Goal: Task Accomplishment & Management: Manage account settings

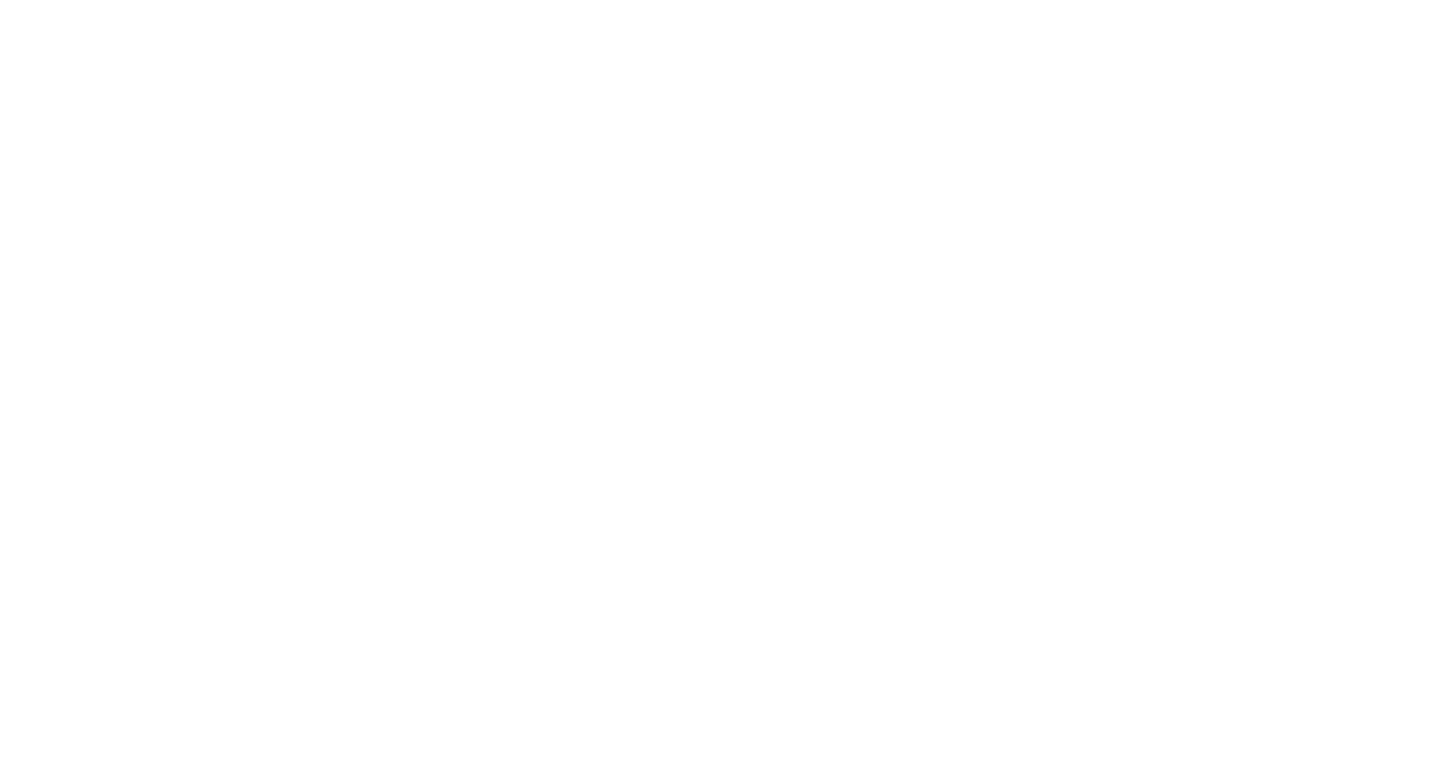
click at [1369, 31] on div at bounding box center [718, 392] width 1436 height 784
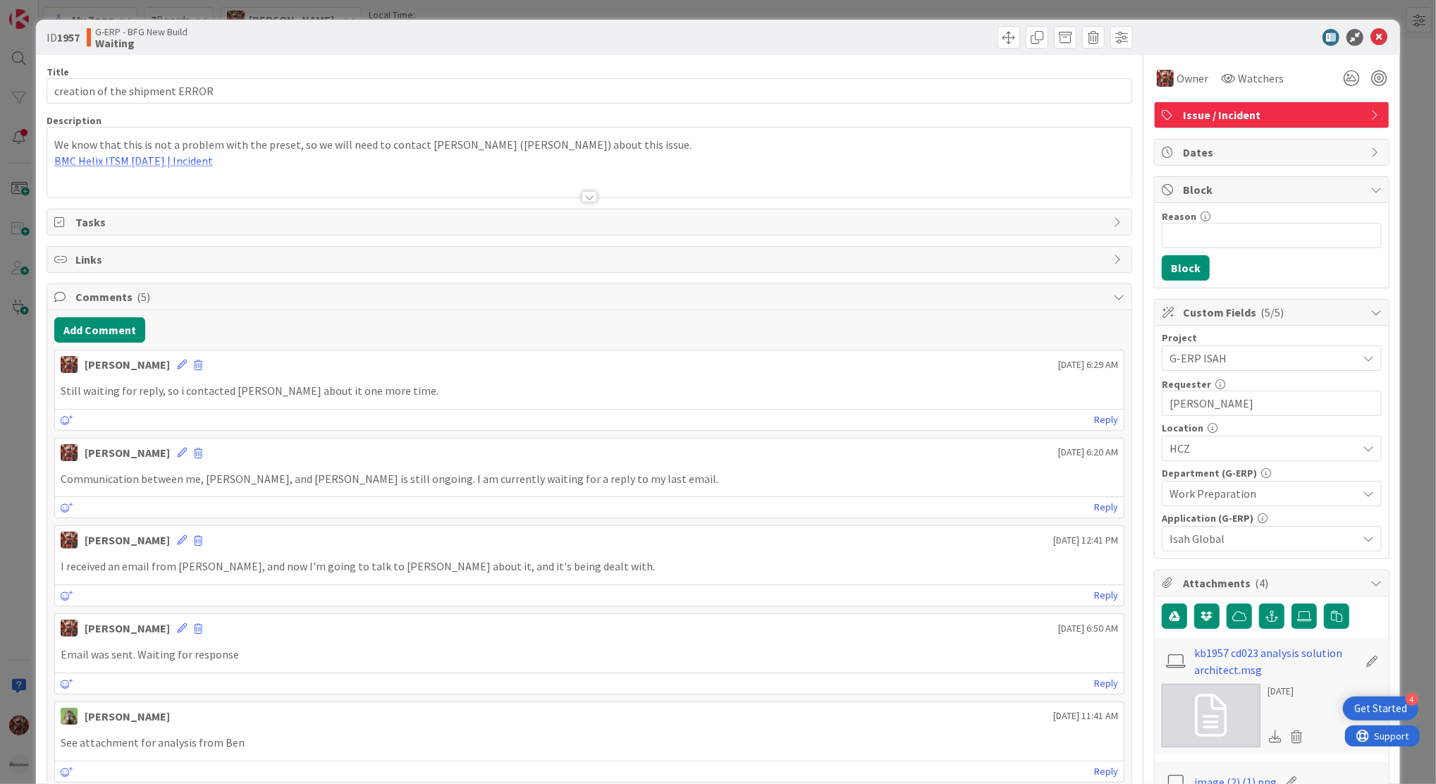
click at [1377, 36] on div "ID 1957 G-ERP - BFG New Build Waiting" at bounding box center [718, 37] width 1364 height 35
click at [1371, 29] on icon at bounding box center [1379, 37] width 17 height 17
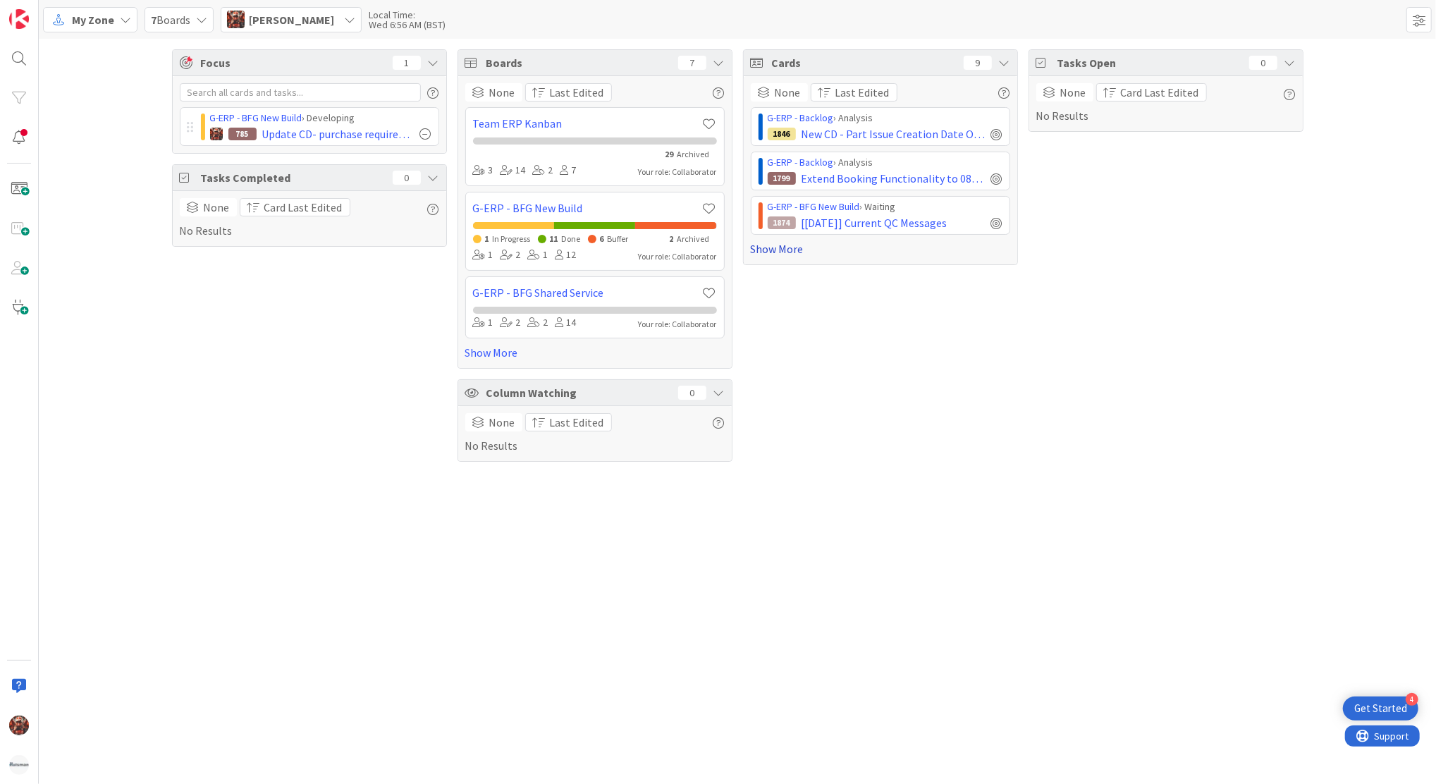
click at [784, 248] on link "Show More" at bounding box center [880, 248] width 259 height 17
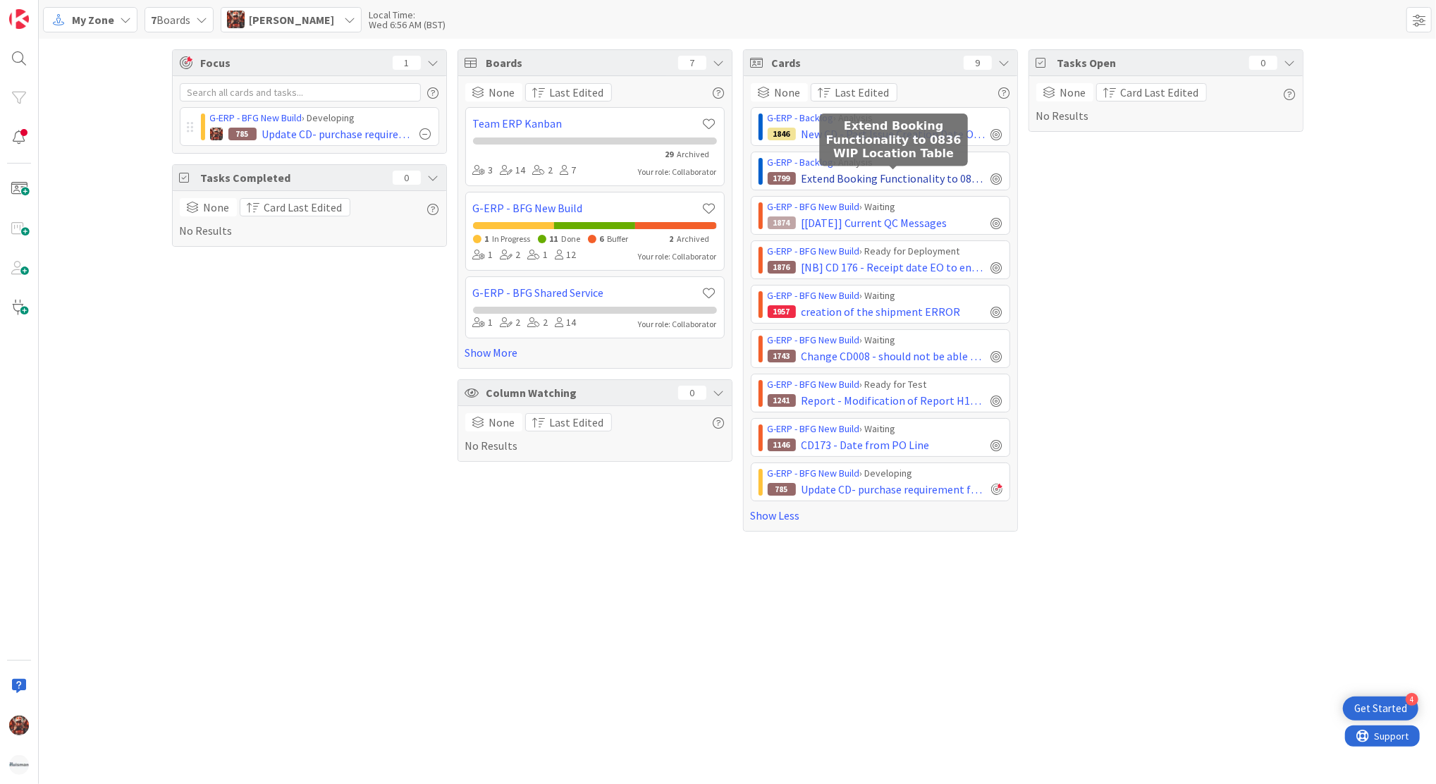
click at [890, 176] on span "Extend Booking Functionality to 0836 WIP Location Table" at bounding box center [894, 178] width 184 height 17
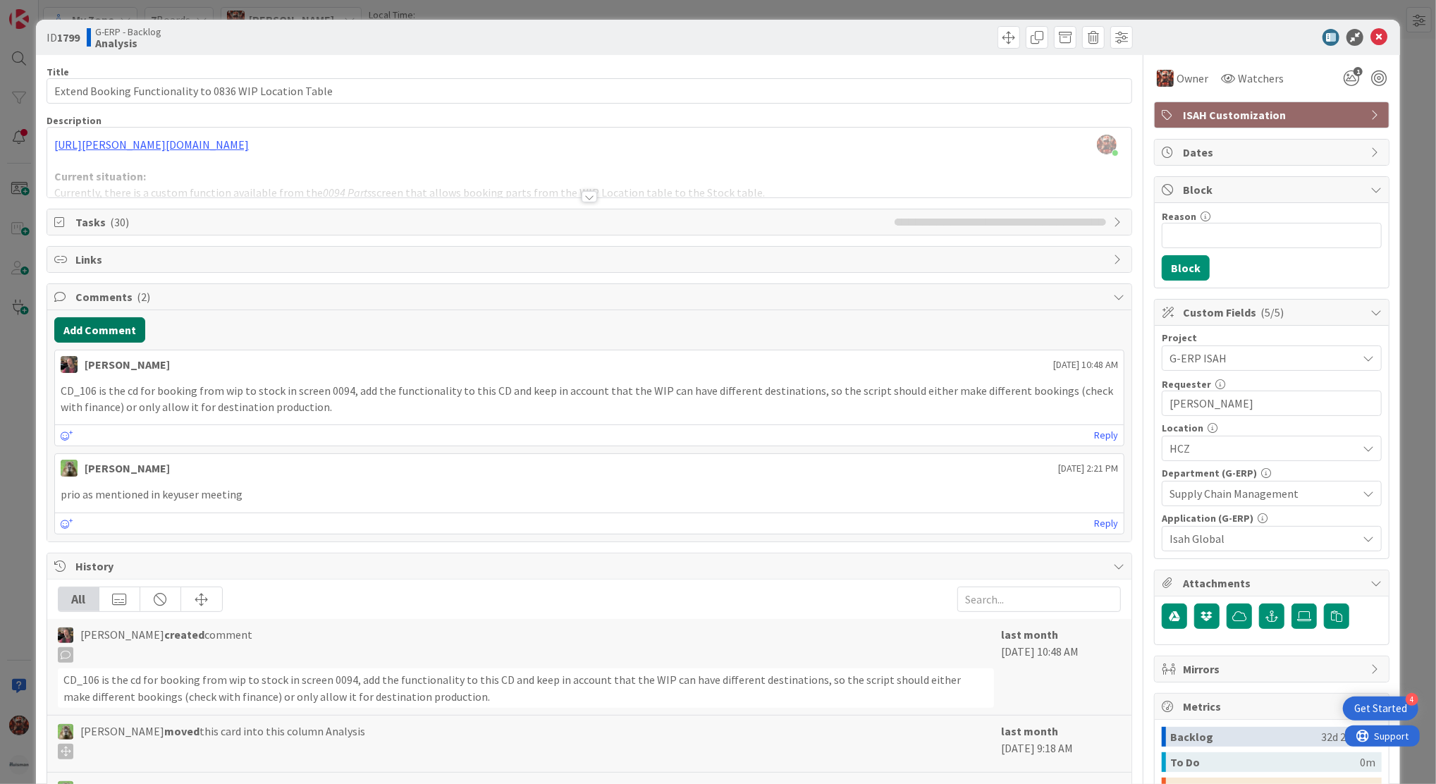
click at [116, 328] on button "Add Comment" at bounding box center [99, 329] width 91 height 25
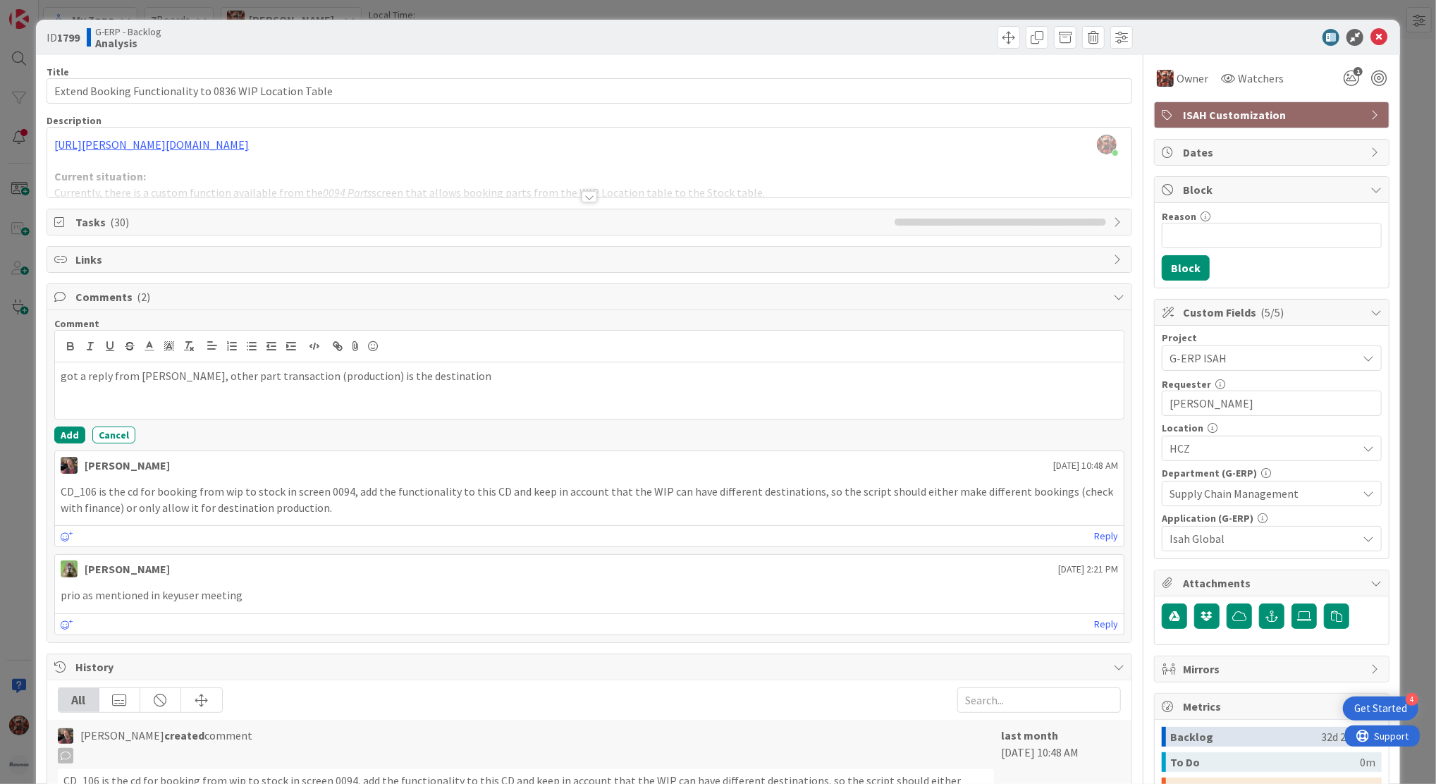
click at [71, 444] on div "Comment got a reply from Martin, other part transaction (production) is the des…" at bounding box center [589, 476] width 1084 height 332
click at [71, 430] on button "Add" at bounding box center [69, 435] width 31 height 17
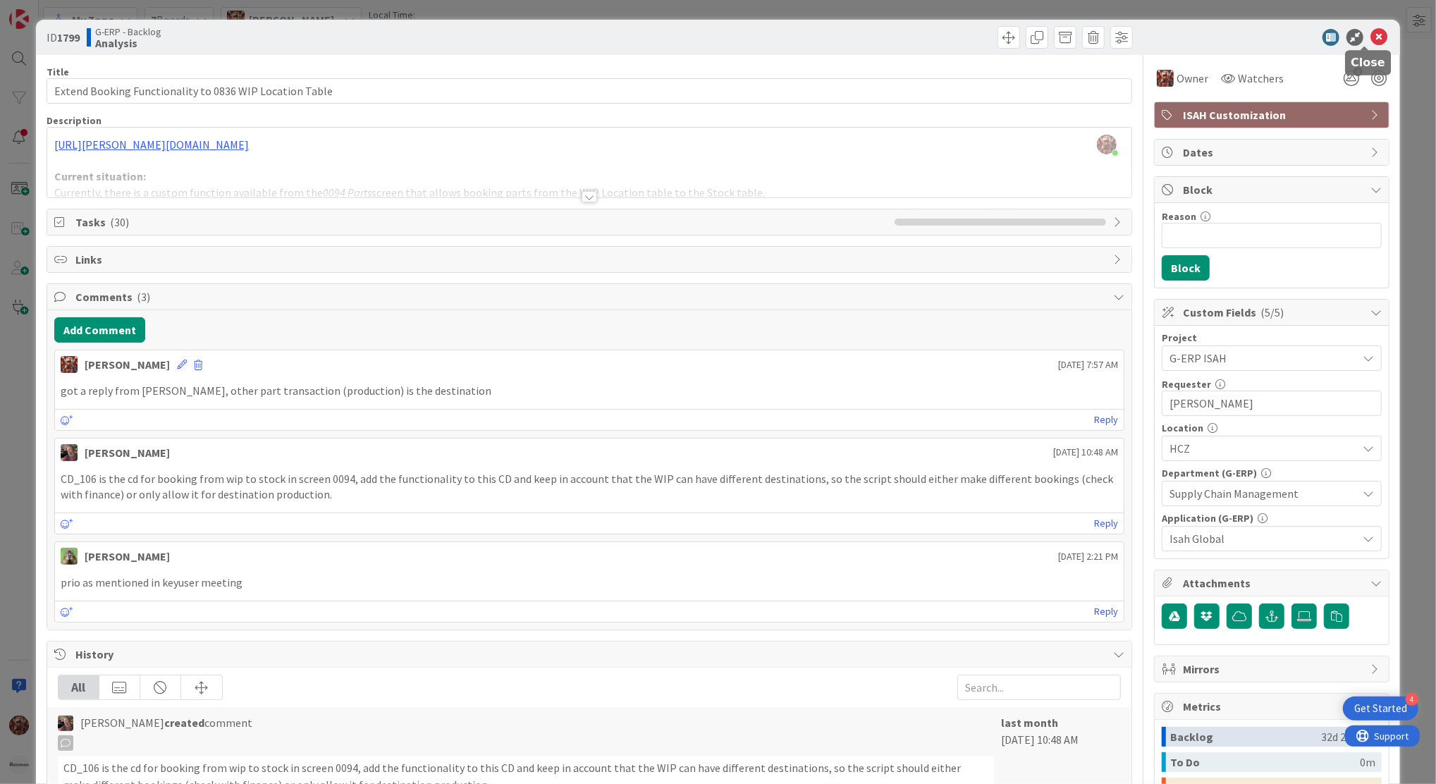
click at [1373, 30] on icon at bounding box center [1379, 37] width 17 height 17
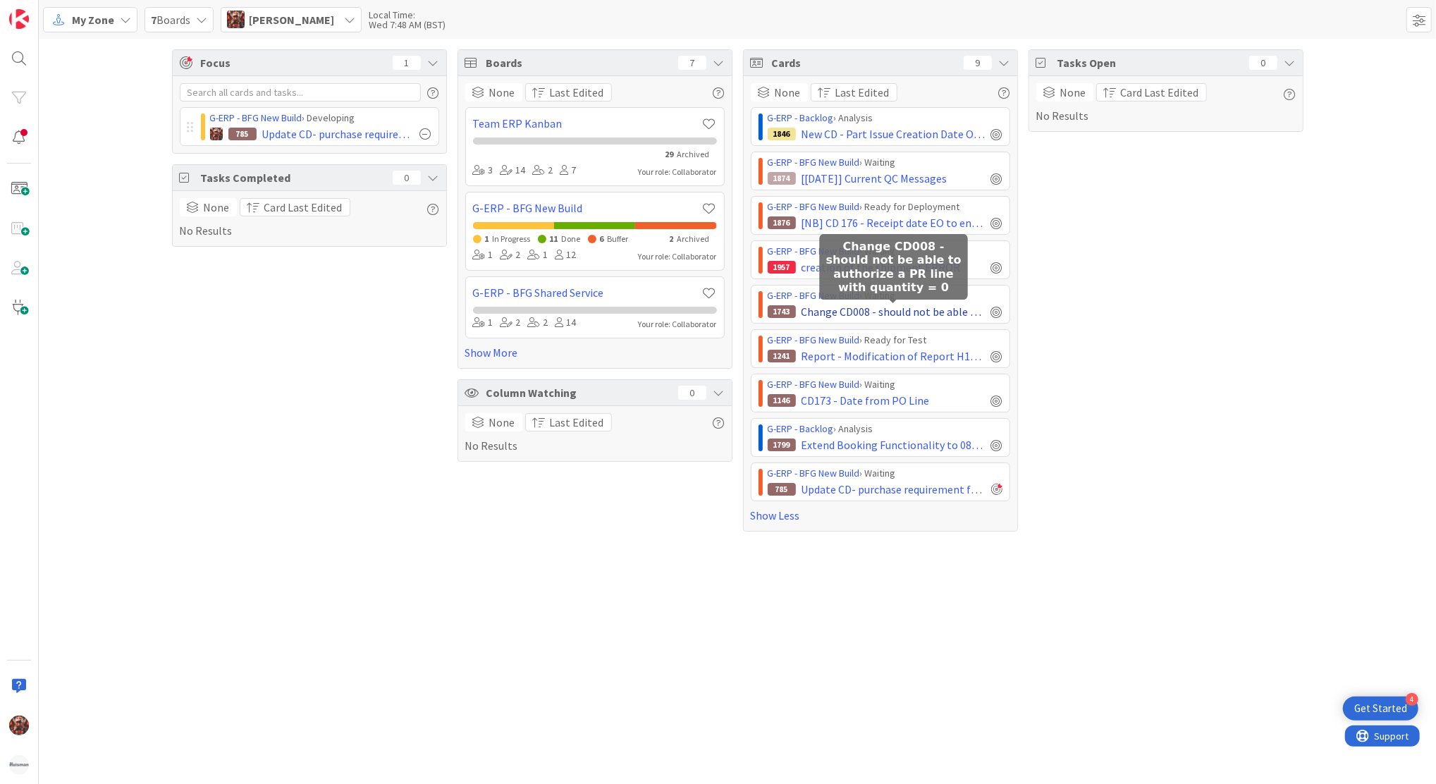
click at [864, 313] on span "Change CD008 - should not be able to authorize a PR line with quantity = 0" at bounding box center [894, 311] width 184 height 17
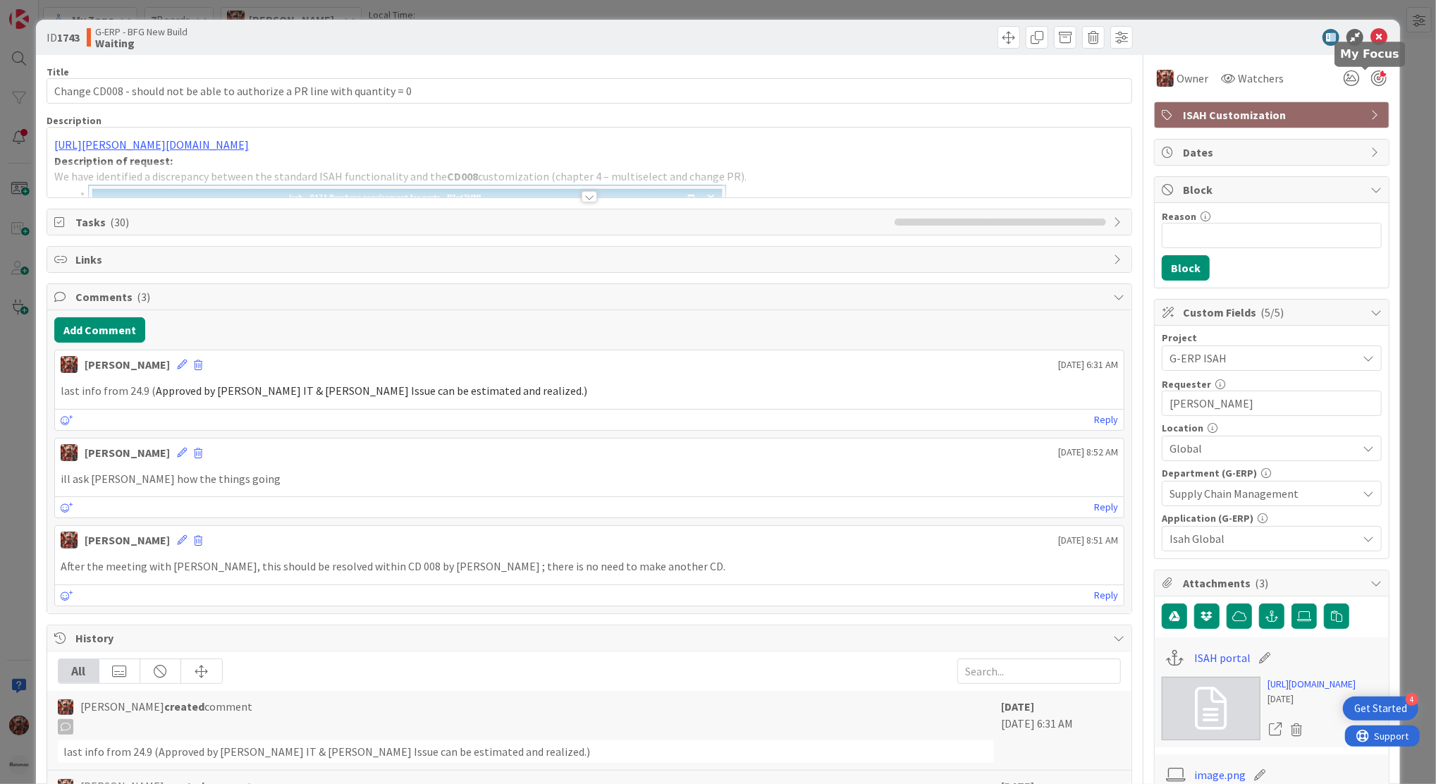
click at [1371, 80] on div at bounding box center [1379, 79] width 16 height 16
click at [1339, 78] on icon at bounding box center [1351, 78] width 25 height 25
click at [1329, 150] on icon at bounding box center [1334, 152] width 11 height 11
click at [1371, 41] on icon at bounding box center [1379, 37] width 17 height 17
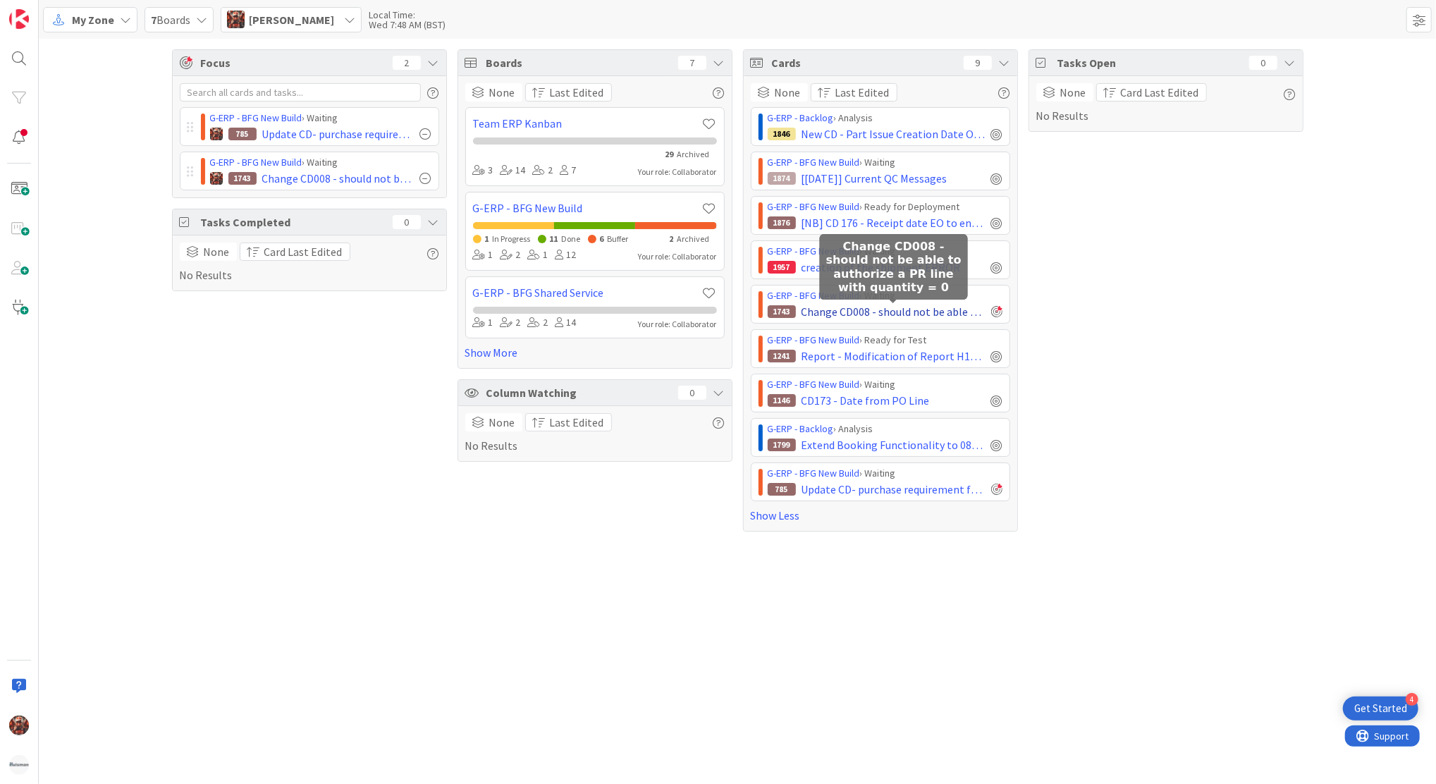
click at [884, 312] on span "Change CD008 - should not be able to authorize a PR line with quantity = 0" at bounding box center [894, 311] width 184 height 17
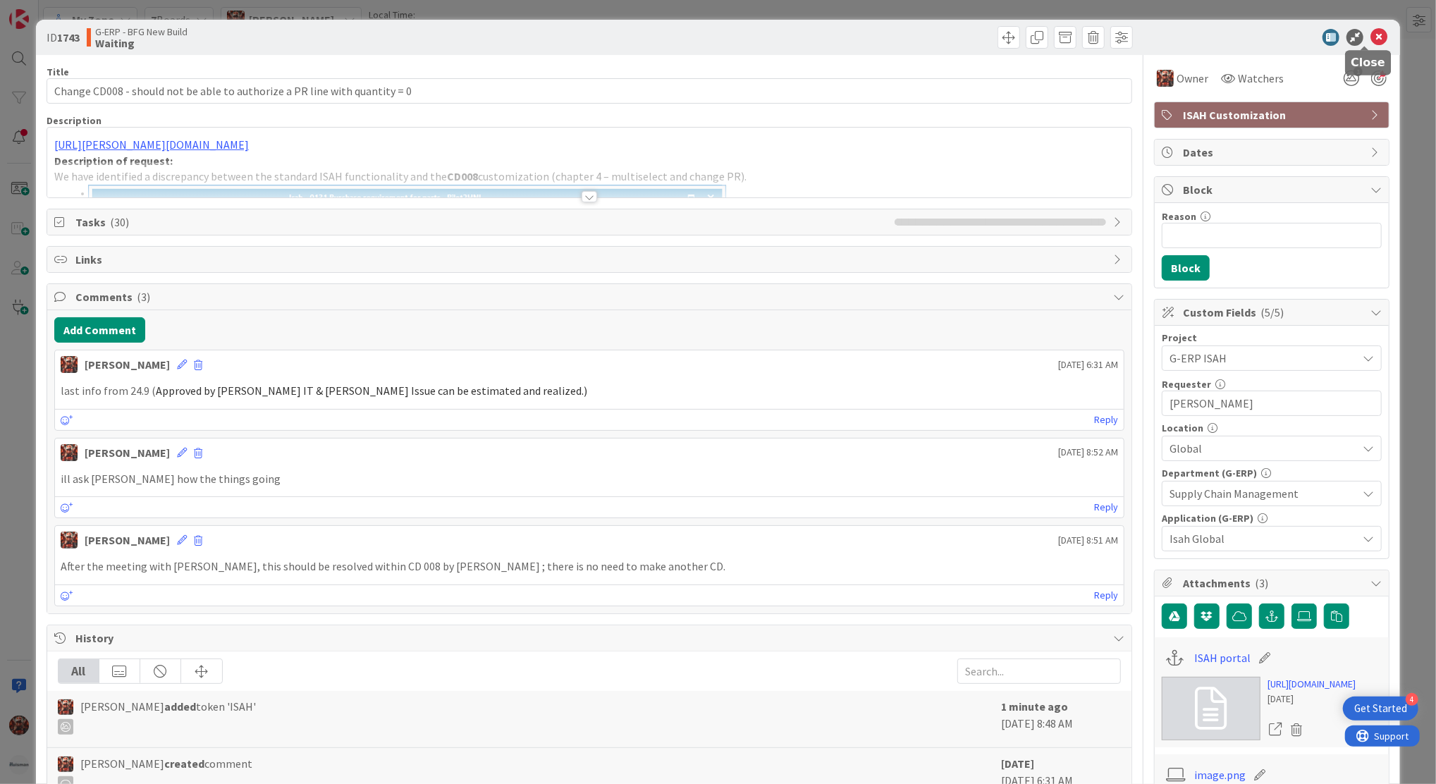
click at [1371, 30] on icon at bounding box center [1379, 37] width 17 height 17
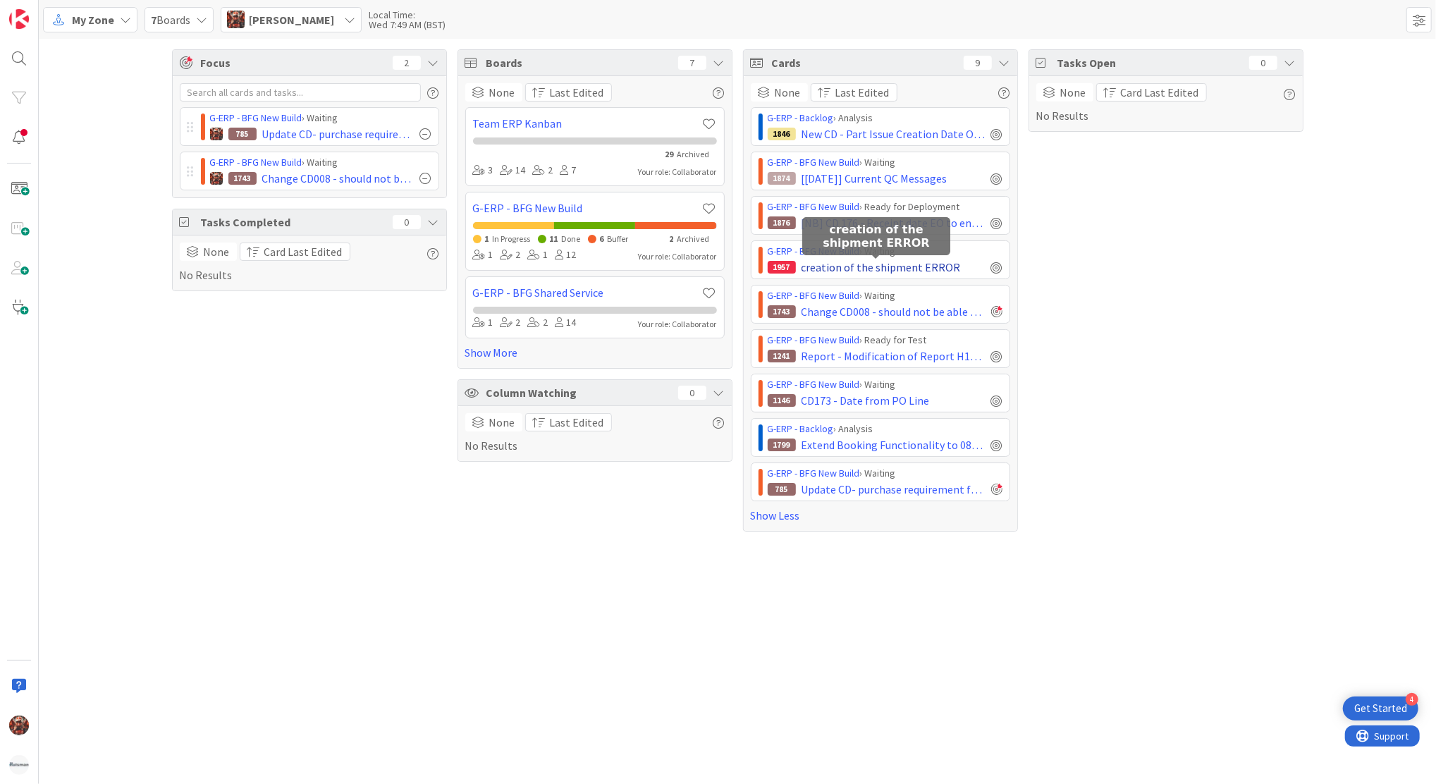
click at [910, 270] on span "creation of the shipment ERROR" at bounding box center [881, 267] width 159 height 17
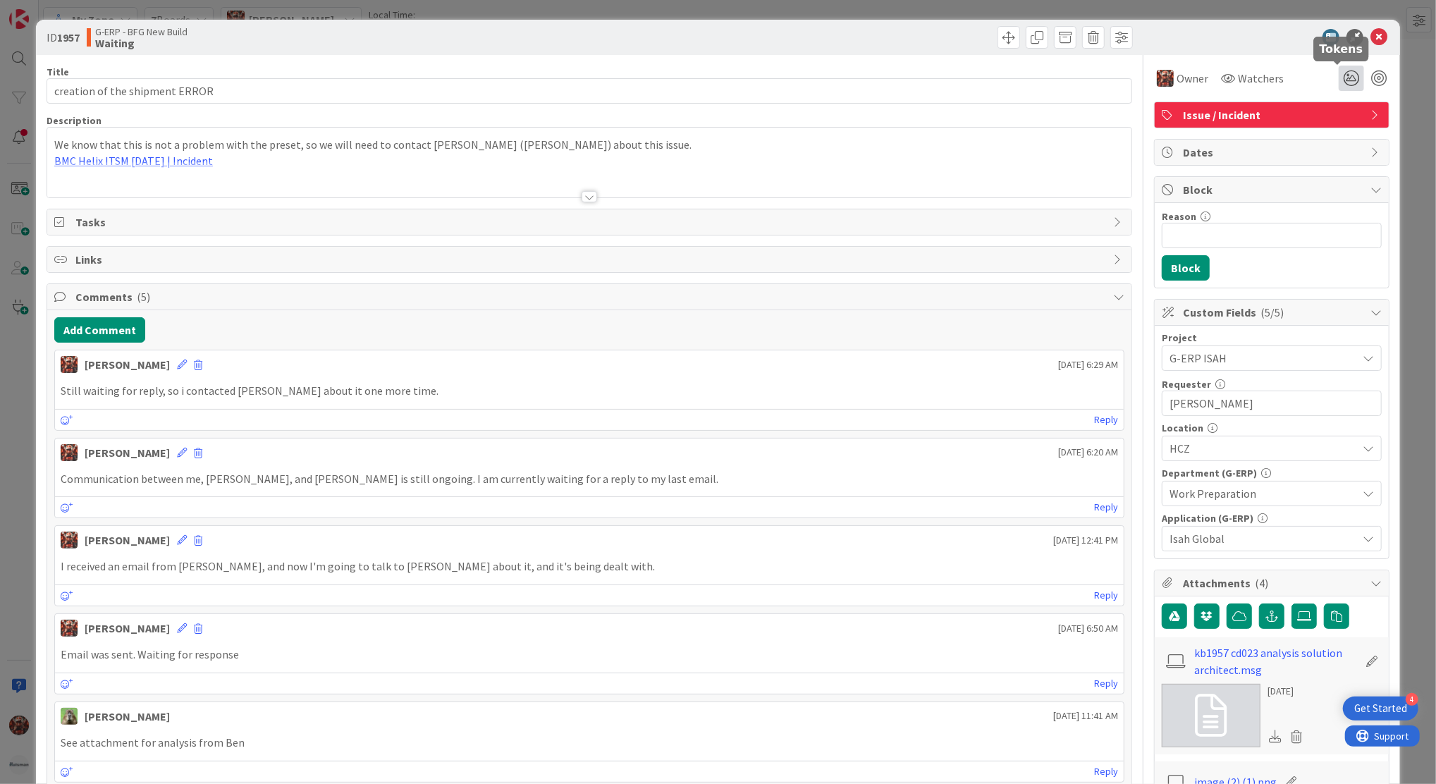
click at [1339, 78] on icon at bounding box center [1351, 78] width 25 height 25
click at [1329, 130] on icon at bounding box center [1334, 131] width 11 height 11
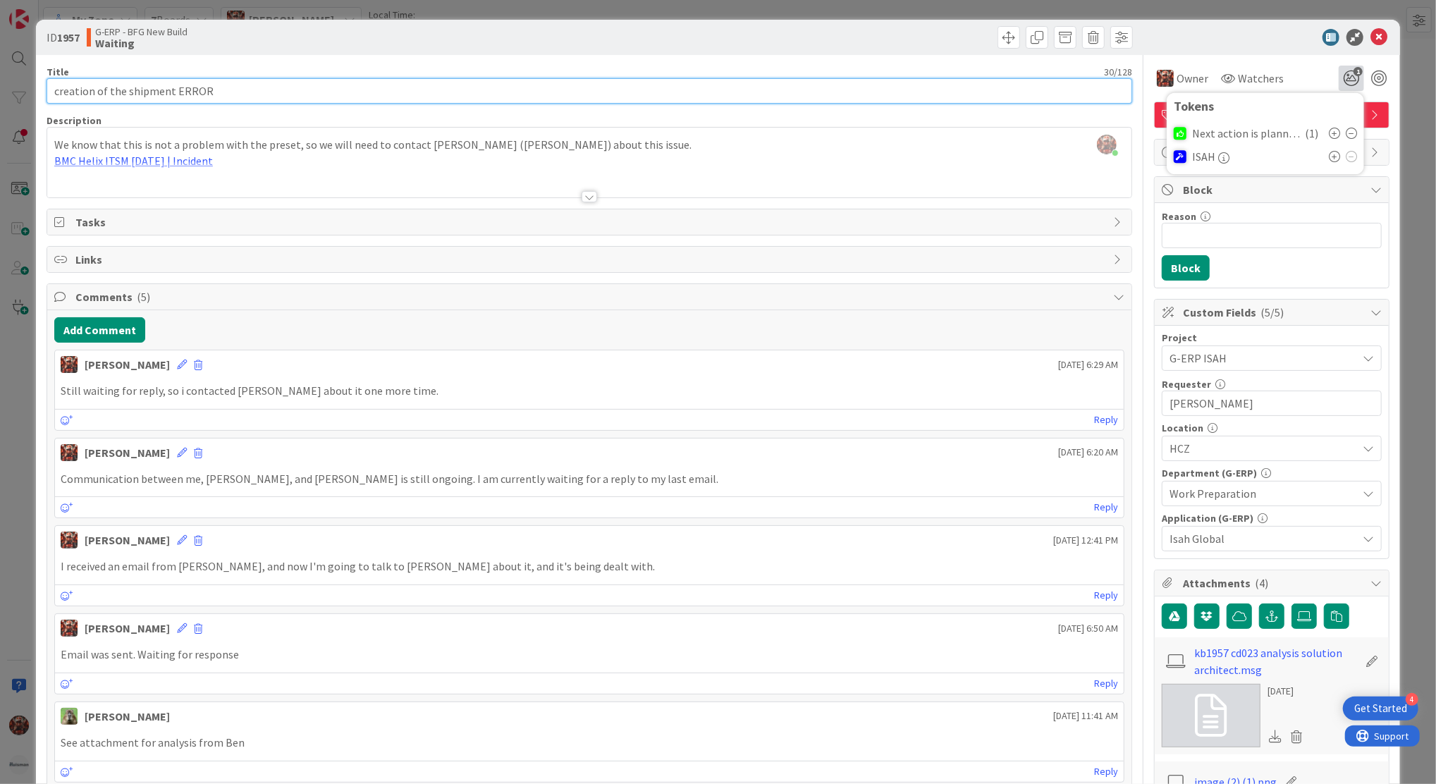
click at [51, 87] on input "creation of the shipment ERROR" at bounding box center [590, 90] width 1086 height 25
type input "[DATE] 10:00 creation of the shipment ERROR"
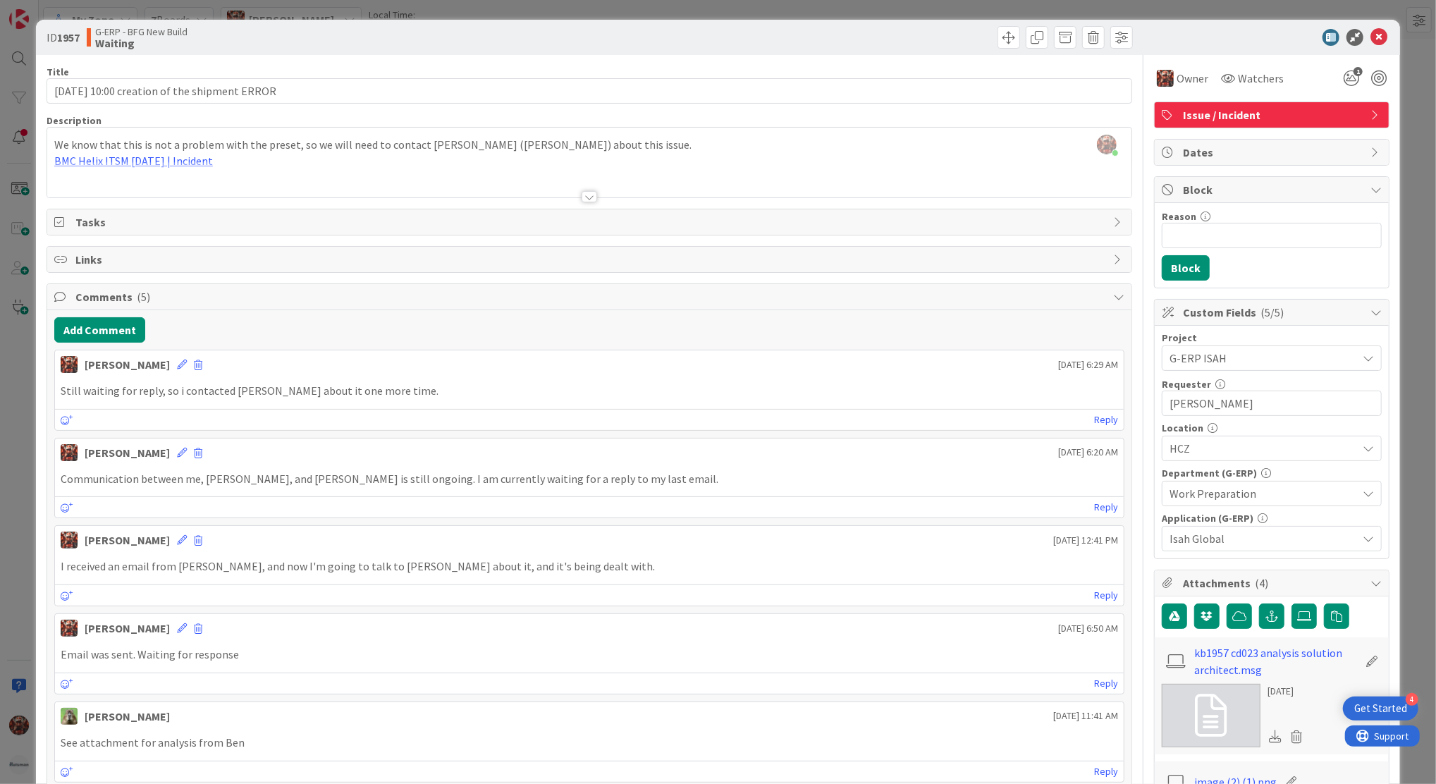
click at [1373, 26] on div "ID 1957 G-ERP - BFG New Build Waiting" at bounding box center [718, 37] width 1364 height 35
click at [1351, 41] on div at bounding box center [1265, 37] width 250 height 17
click at [1371, 36] on icon at bounding box center [1379, 37] width 17 height 17
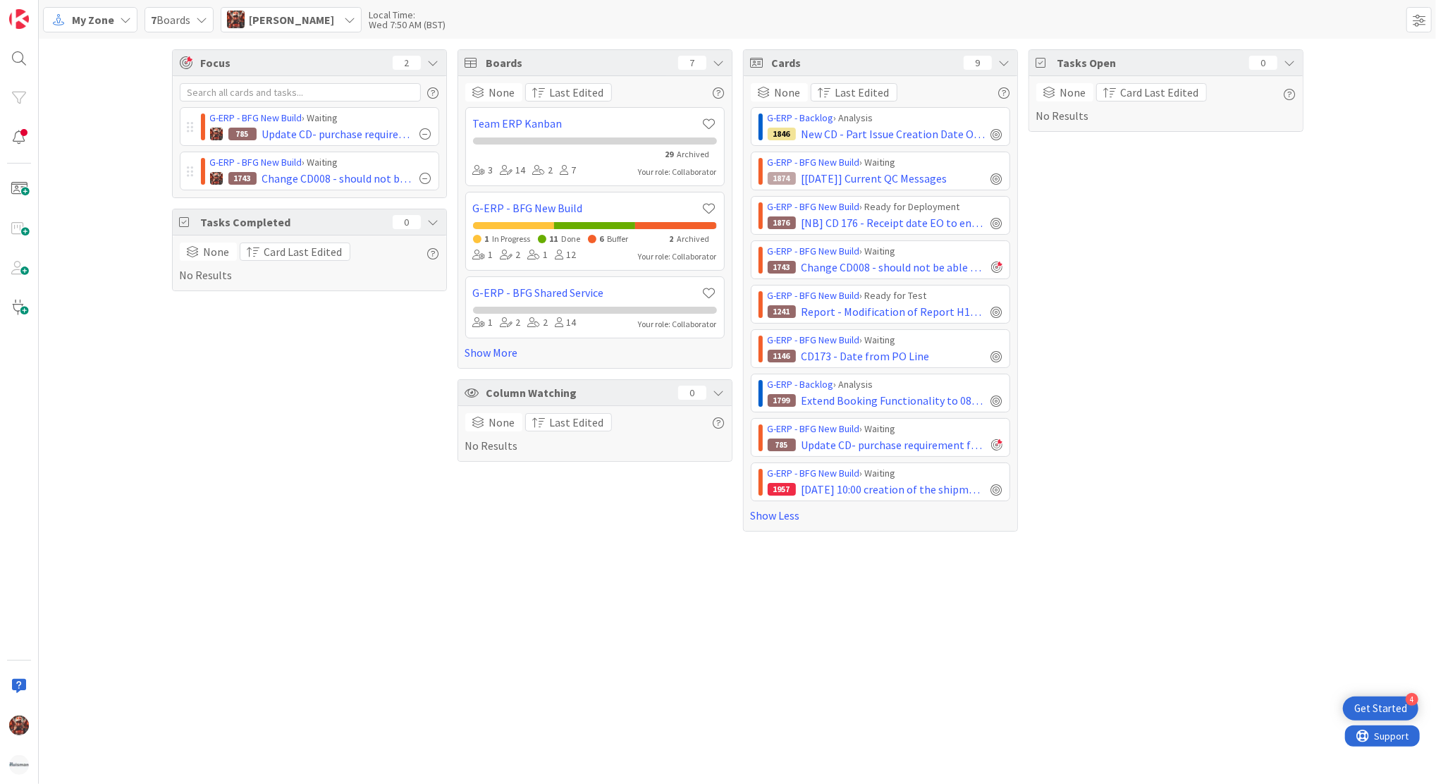
click at [656, 558] on div "Focus 2 G-ERP - BFG New Build › Waiting 785 Update CD- purchase requirement for…" at bounding box center [738, 411] width 1398 height 745
click at [253, 19] on span "Josef Kuman" at bounding box center [291, 19] width 85 height 17
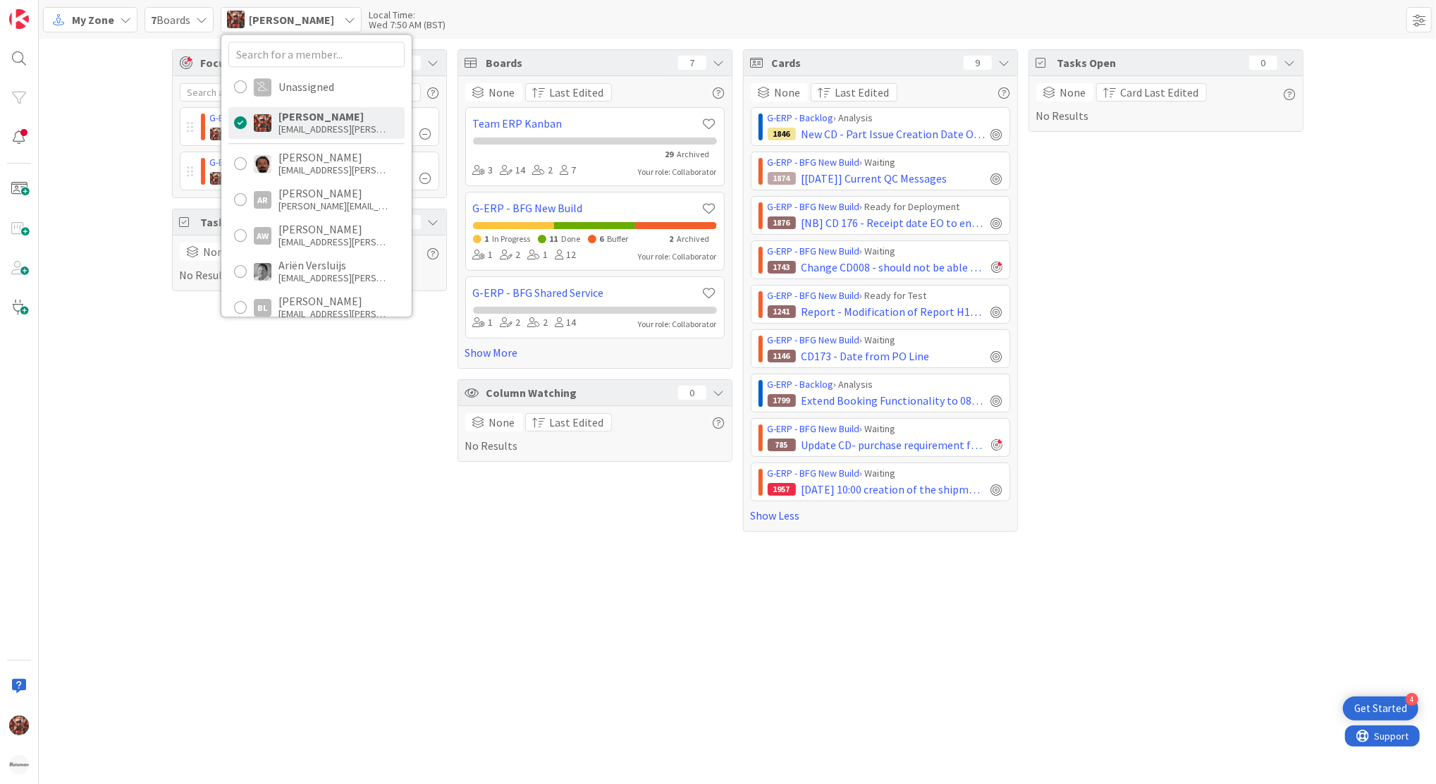
click at [130, 141] on div "Focus 2 G-ERP - BFG New Build › Waiting 785 Update CD- purchase requirement for…" at bounding box center [738, 290] width 1398 height 503
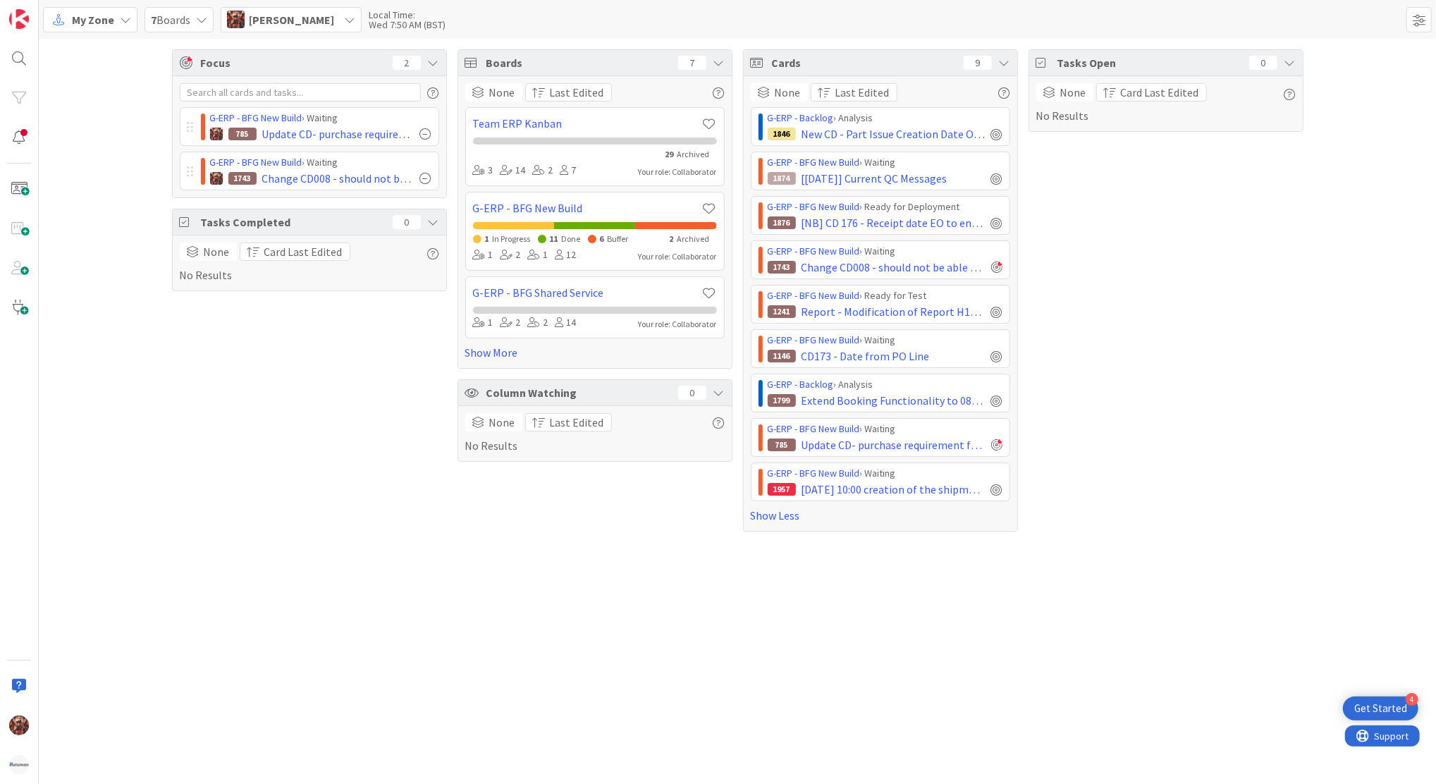
click at [407, 339] on div "Focus 2 G-ERP - BFG New Build › Waiting 785 Update CD- purchase requirement for…" at bounding box center [309, 290] width 275 height 482
click at [486, 355] on link "Show More" at bounding box center [594, 352] width 259 height 17
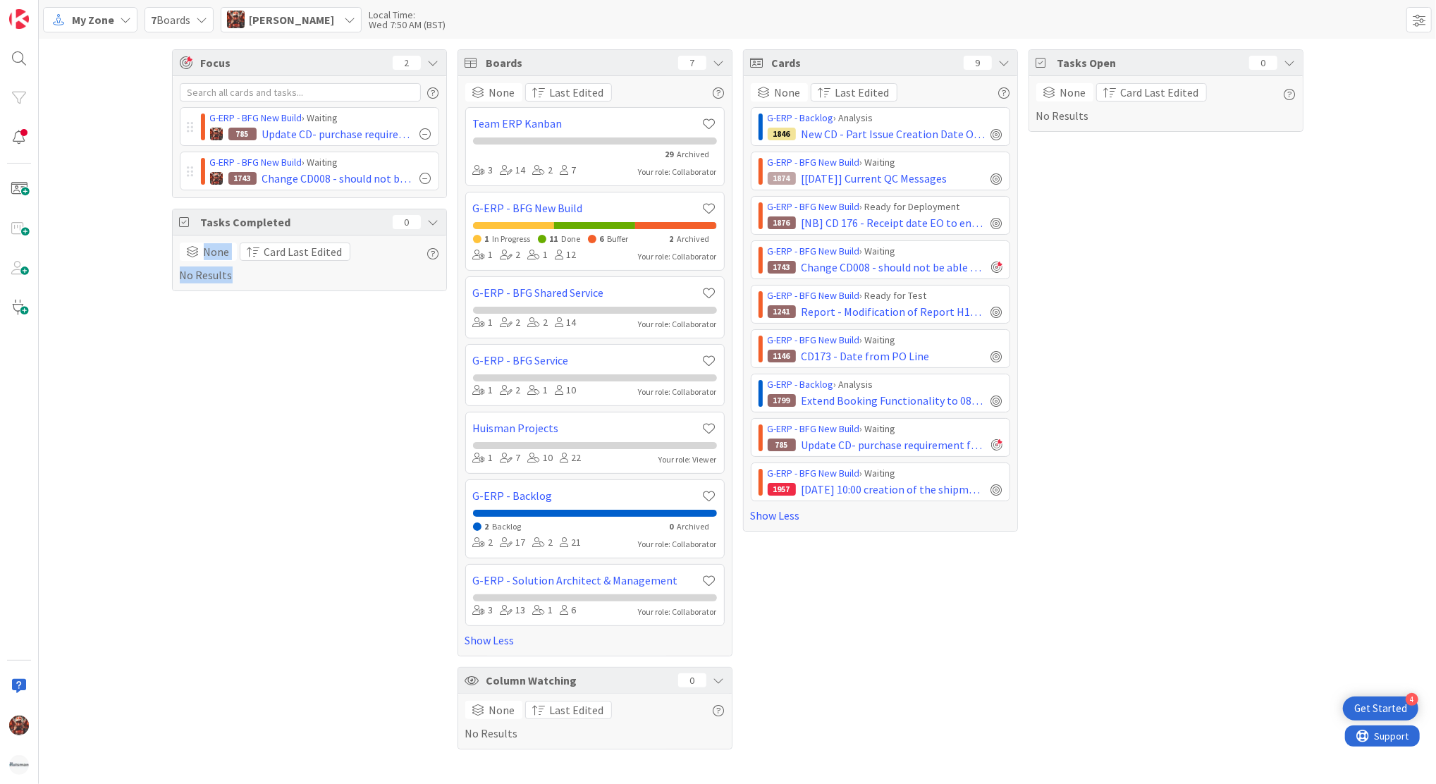
drag, startPoint x: 293, startPoint y: 353, endPoint x: 141, endPoint y: 214, distance: 206.1
click at [141, 214] on div "Focus 2 G-ERP - BFG New Build › Waiting 785 Update CD- purchase requirement for…" at bounding box center [738, 399] width 1398 height 721
drag, startPoint x: 141, startPoint y: 214, endPoint x: 25, endPoint y: 23, distance: 224.0
click at [25, 23] on img at bounding box center [19, 19] width 20 height 20
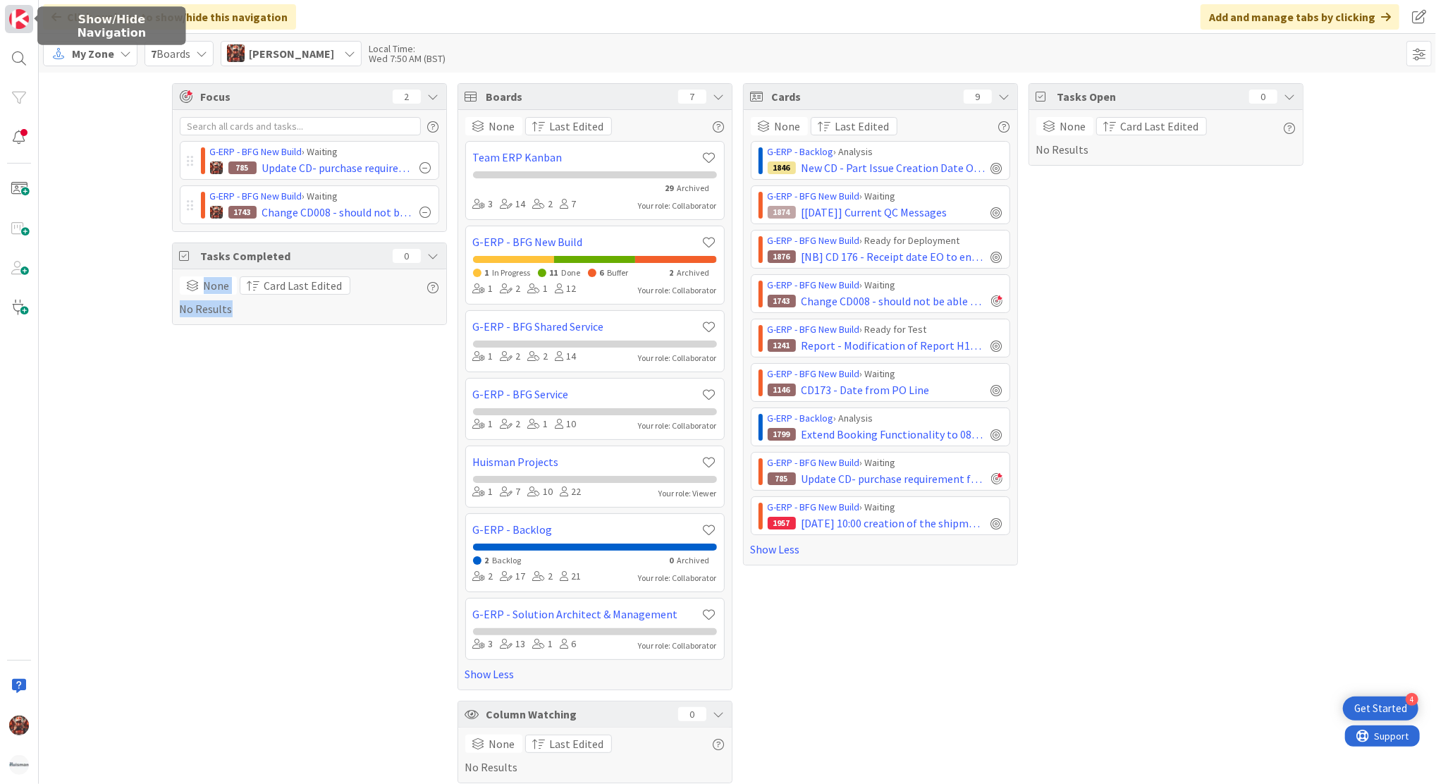
click at [23, 19] on img at bounding box center [19, 19] width 20 height 20
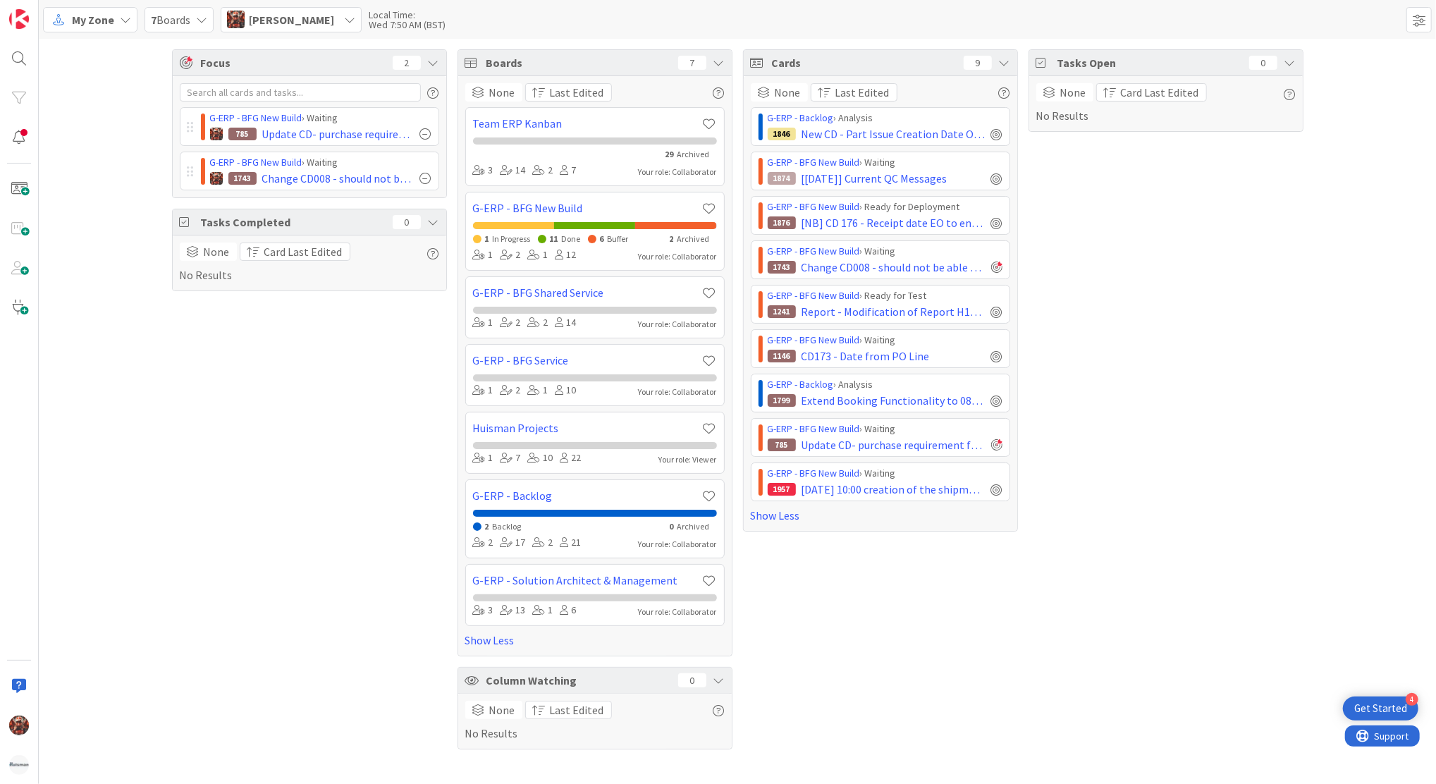
click at [137, 16] on div "My Zone 7 Boards Josef Kuman Unassigned Josef Kuman jkuman@huisman-cz.com Akif …" at bounding box center [738, 19] width 1398 height 39
click at [110, 16] on span "My Zone" at bounding box center [93, 19] width 42 height 17
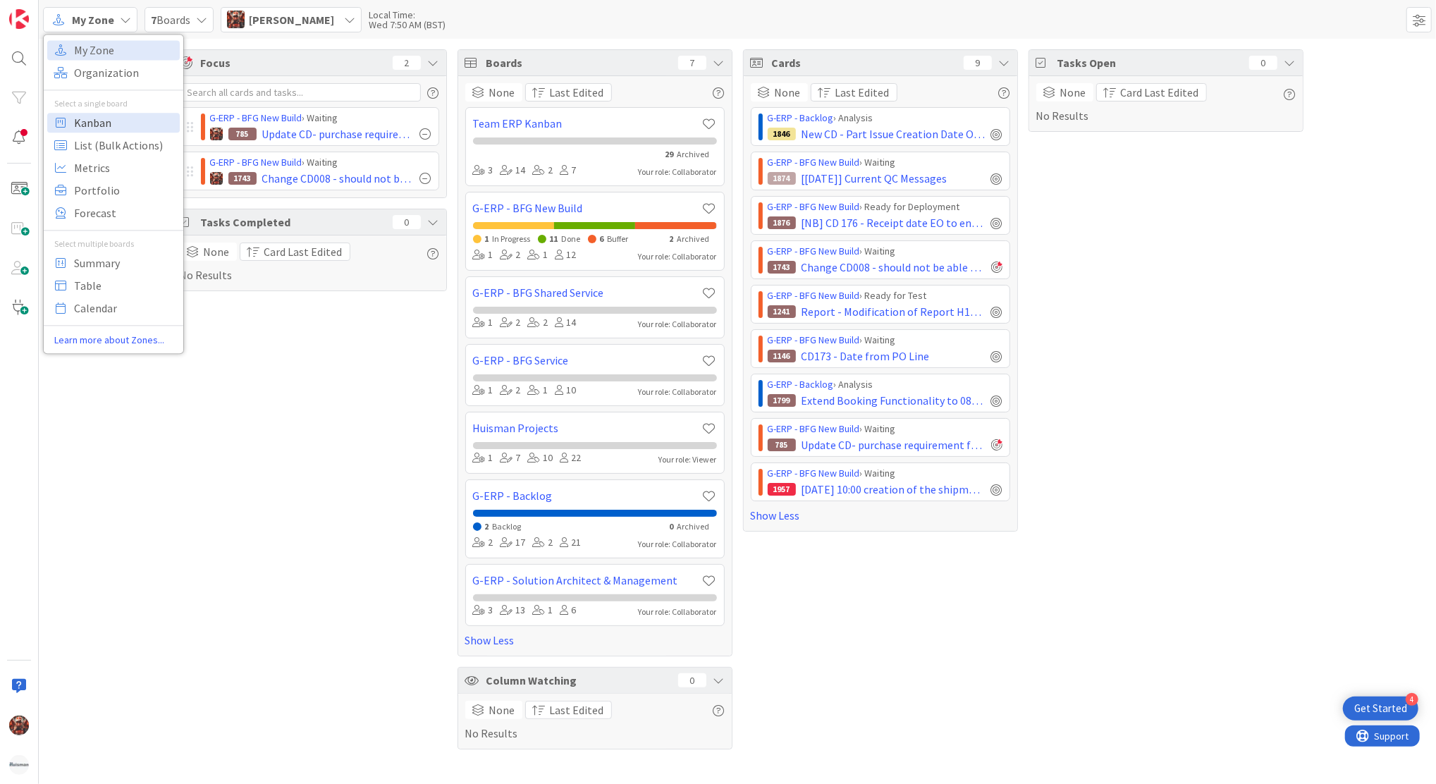
click at [103, 120] on span "Kanban" at bounding box center [125, 122] width 102 height 21
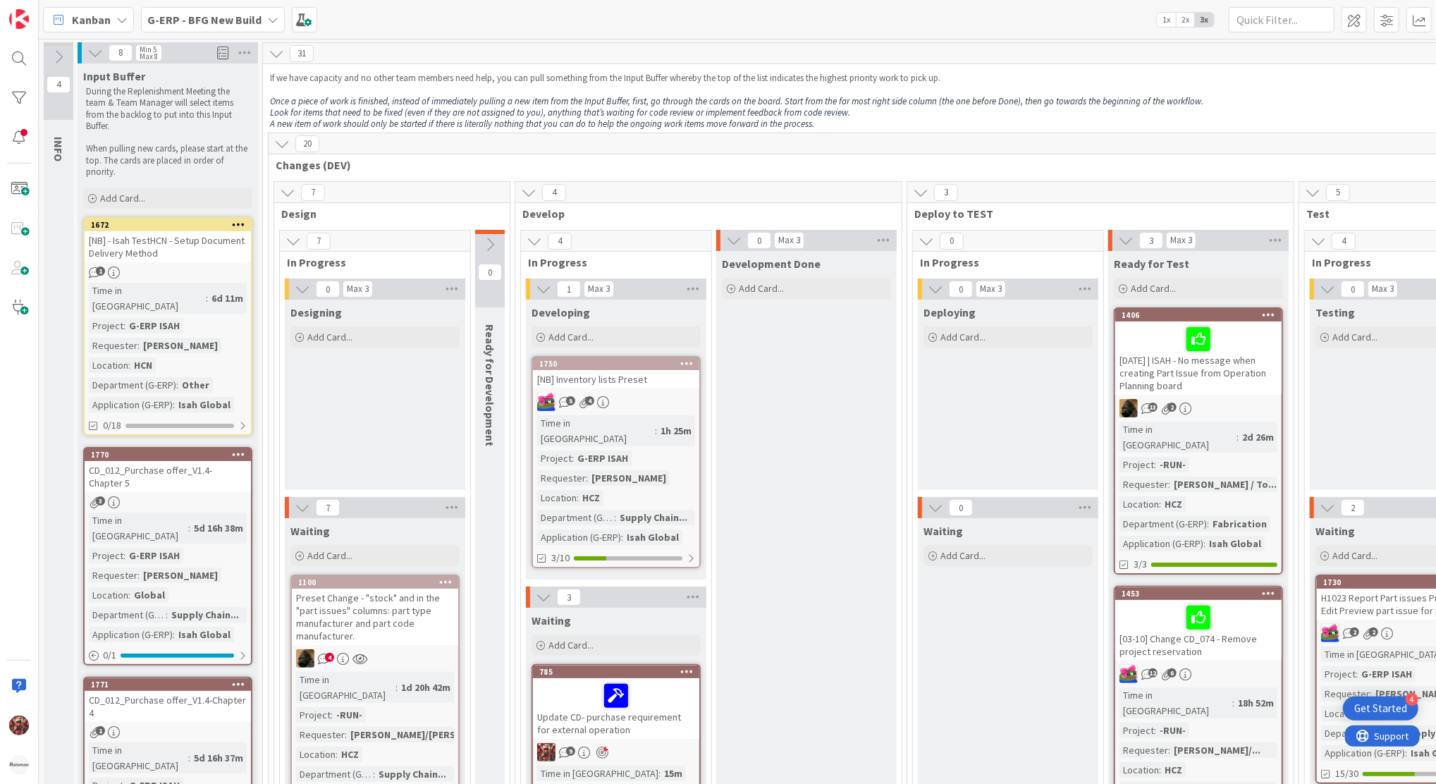
click at [930, 25] on div "Kanban G-ERP - BFG New Build 1x 2x 3x" at bounding box center [738, 19] width 1398 height 39
